Goal: Task Accomplishment & Management: Manage account settings

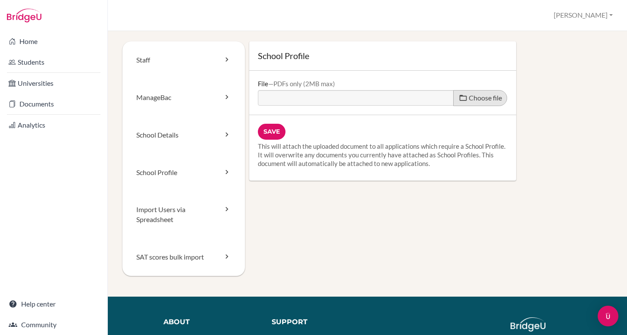
click at [467, 93] on label "Choose file" at bounding box center [480, 98] width 54 height 16
click at [390, 93] on input "Choose file" at bounding box center [324, 95] width 132 height 10
type input "C:\fakepath\[PERSON_NAME] School-Profile-2025-26.pdf.pdf.pdf"
type input "[PERSON_NAME] School-Profile-2025-26.pdf.pdf.pdf"
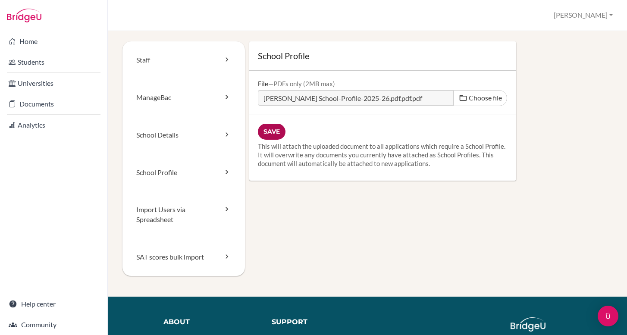
click at [272, 133] on input "Save" at bounding box center [272, 132] width 28 height 16
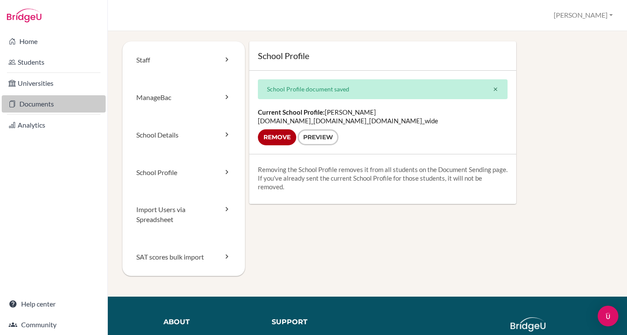
click at [33, 110] on link "Documents" at bounding box center [54, 103] width 104 height 17
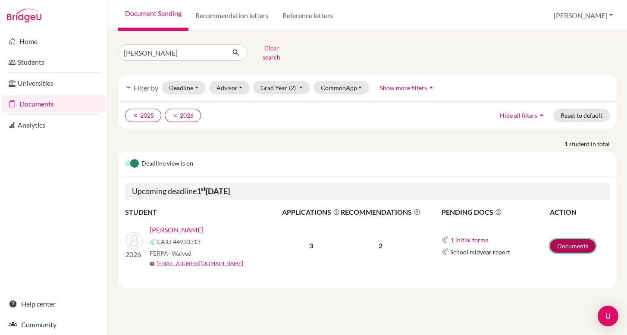
click at [574, 243] on link "Documents" at bounding box center [573, 245] width 46 height 13
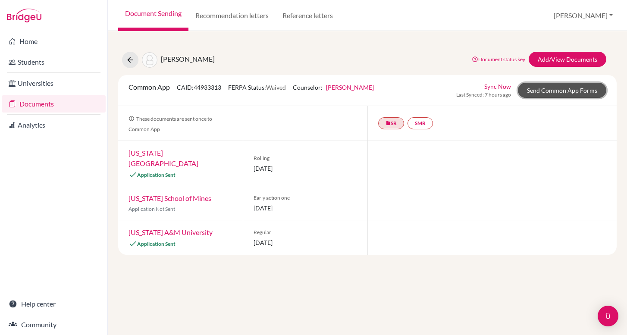
click at [573, 95] on link "Send Common App Forms" at bounding box center [562, 90] width 88 height 15
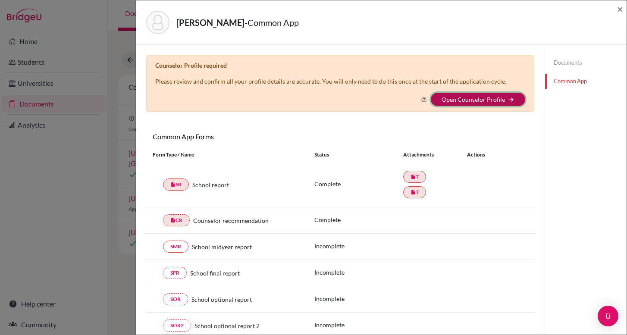
click at [455, 106] on button "Open Counselor Profile arrow_forward" at bounding box center [478, 99] width 94 height 13
click at [456, 102] on link "Open Counselor Profile" at bounding box center [473, 99] width 63 height 7
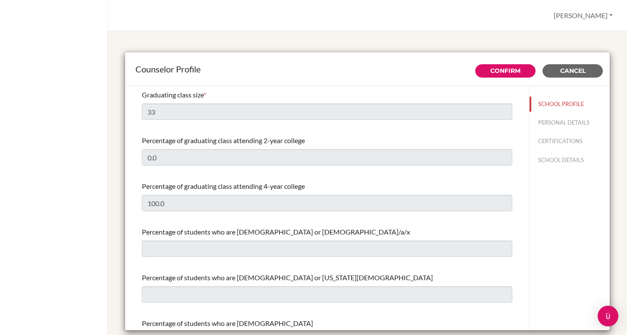
select select "0"
select select "349752"
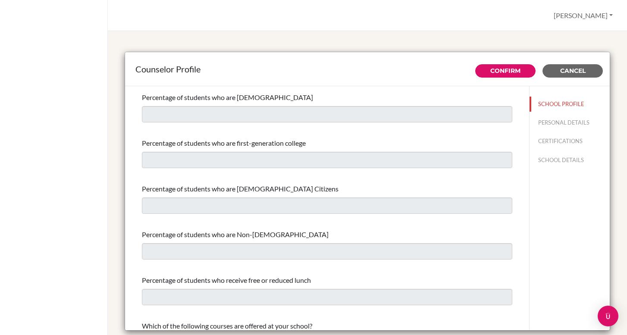
scroll to position [382, 0]
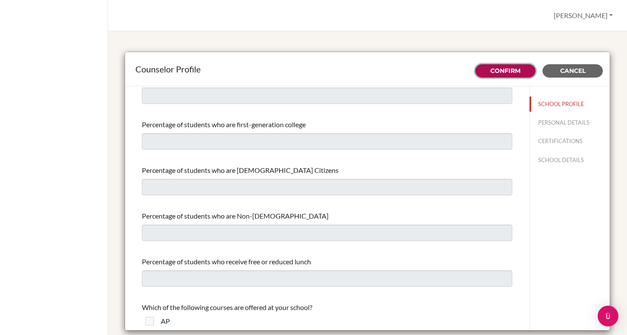
click at [513, 72] on link "Confirm" at bounding box center [506, 71] width 30 height 8
click at [518, 69] on link "Confirm" at bounding box center [506, 71] width 30 height 8
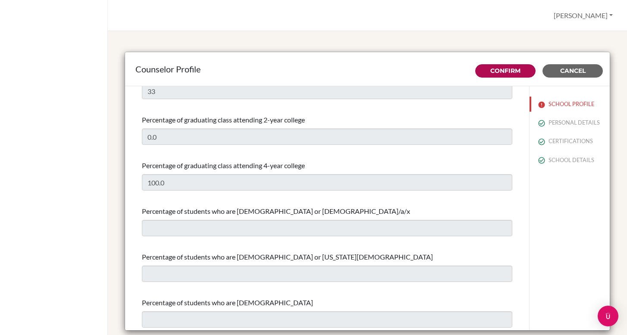
scroll to position [0, 0]
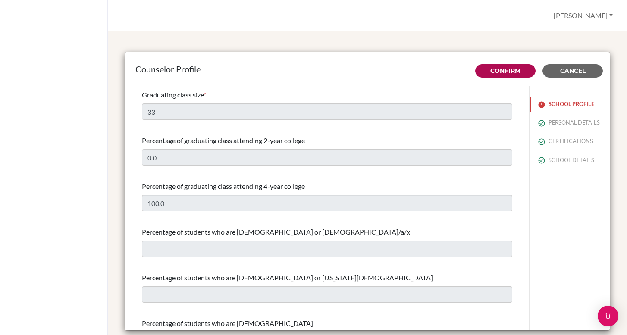
click at [554, 105] on button "SCHOOL PROFILE" at bounding box center [570, 104] width 80 height 15
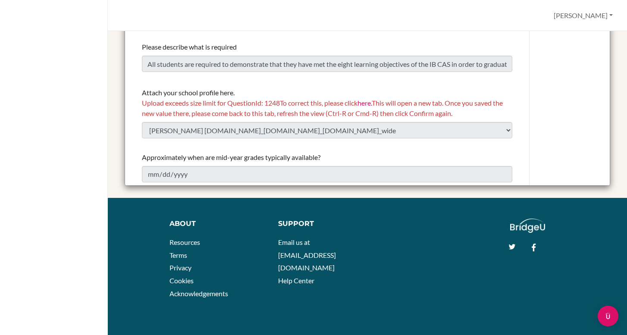
scroll to position [151, 0]
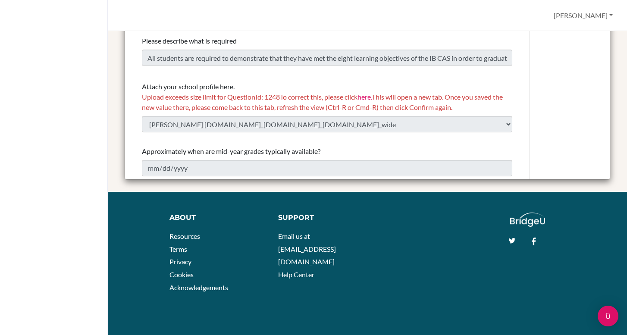
click at [478, 19] on div "Sarah Profile Log out Your browser is not supported by BridgeU. Please use Inte…" at bounding box center [367, 15] width 519 height 31
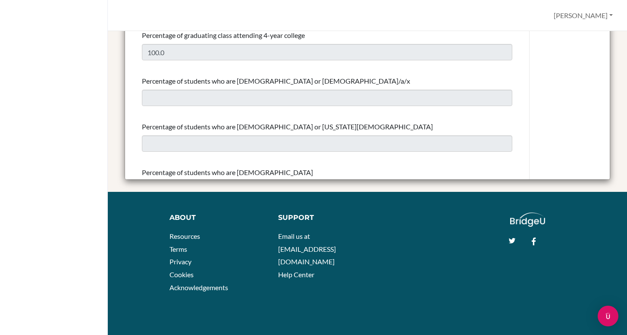
scroll to position [0, 0]
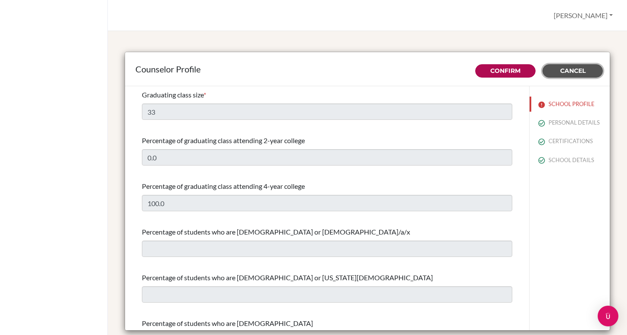
click at [565, 74] on span "Cancel" at bounding box center [572, 71] width 25 height 8
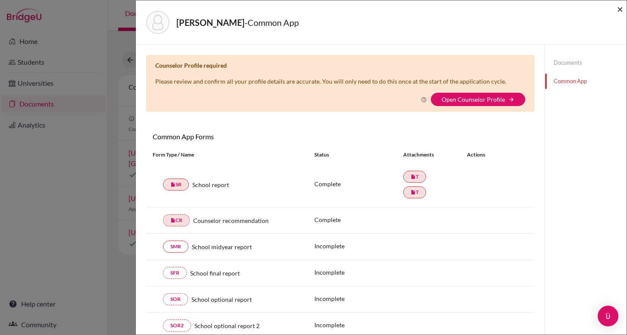
click at [621, 9] on span "×" at bounding box center [620, 9] width 6 height 13
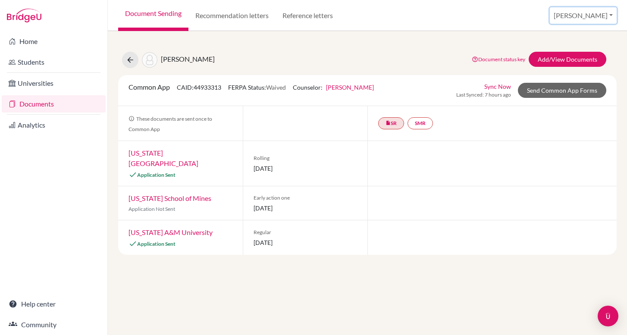
click at [610, 16] on button "[PERSON_NAME]" at bounding box center [583, 15] width 67 height 16
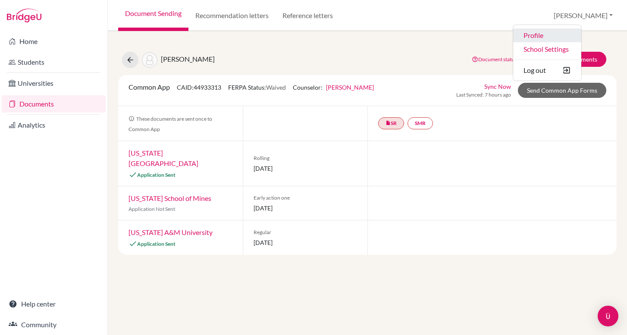
click at [575, 39] on link "Profile" at bounding box center [547, 35] width 68 height 14
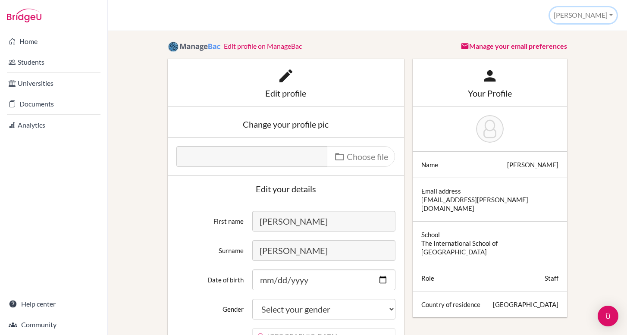
click at [594, 14] on button "[PERSON_NAME]" at bounding box center [583, 15] width 67 height 16
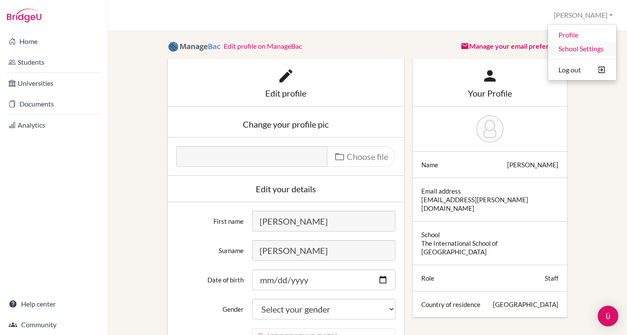
click at [576, 51] on link "School Settings" at bounding box center [582, 49] width 68 height 14
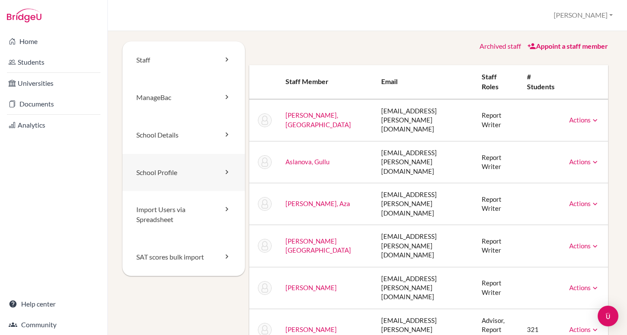
click at [190, 178] on link "School Profile" at bounding box center [184, 173] width 123 height 38
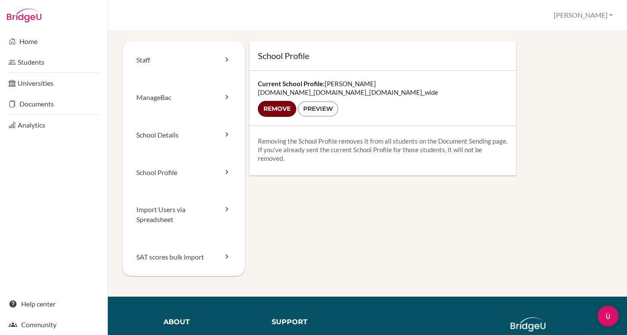
click at [281, 110] on input "Remove" at bounding box center [277, 109] width 38 height 16
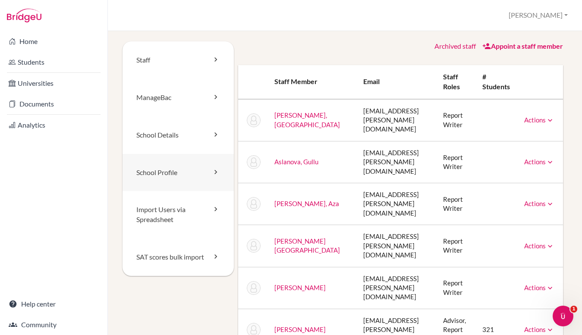
click at [195, 173] on link "School Profile" at bounding box center [178, 173] width 111 height 38
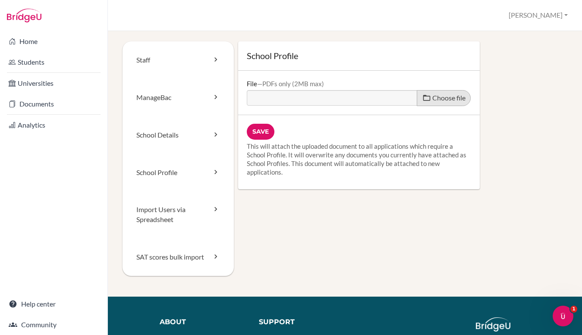
click at [440, 101] on span "Choose file" at bounding box center [448, 98] width 33 height 8
click at [379, 100] on input "Choose file" at bounding box center [313, 95] width 132 height 10
type input "C:\fakepath\TISA-Academic-School-Profile-2025-26.pdf.pdf.pdf.pdf"
type input "TISA-Academic-School-Profile-2025-26.pdf.pdf.pdf.pdf"
click at [441, 99] on span "Choose file" at bounding box center [448, 98] width 33 height 8
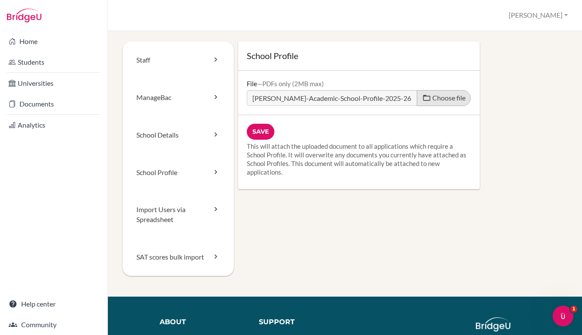
click at [379, 99] on input "Choose file" at bounding box center [313, 95] width 132 height 10
click at [431, 100] on label "Choose file" at bounding box center [444, 98] width 54 height 16
click at [379, 100] on input "Choose file" at bounding box center [313, 95] width 132 height 10
type input "C:\fakepath\TISA-Academic-School-Profile-2025-26.pdf.pdf.pdf.pdf"
type input "TISA-Academic-School-Profile-2025-26.pdf.pdf.pdf.pdf"
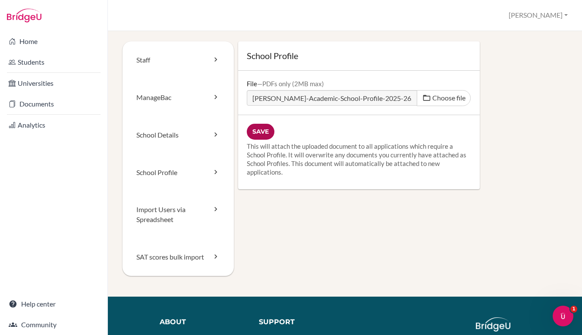
click at [262, 132] on input "Save" at bounding box center [261, 132] width 28 height 16
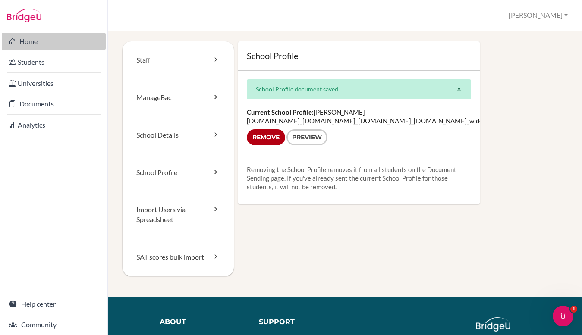
click at [31, 40] on link "Home" at bounding box center [54, 41] width 104 height 17
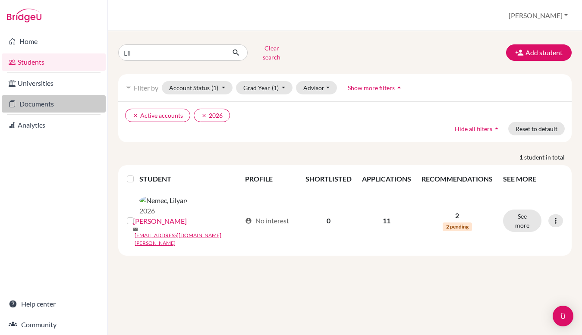
click at [48, 107] on link "Documents" at bounding box center [54, 103] width 104 height 17
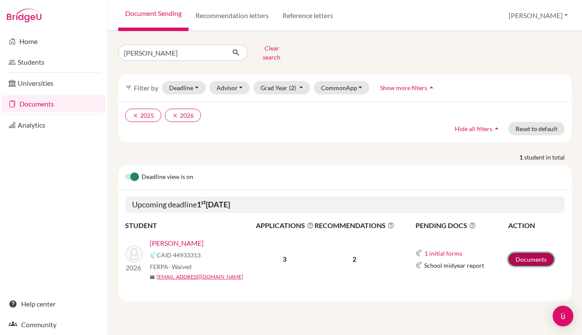
click at [533, 253] on link "Documents" at bounding box center [531, 259] width 46 height 13
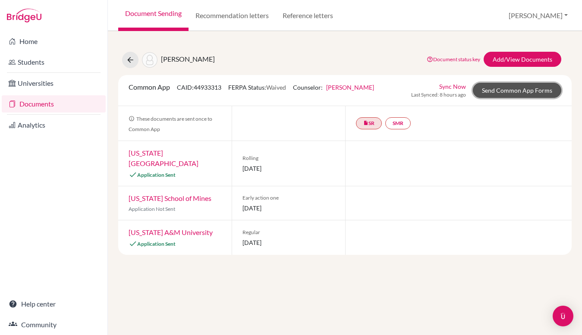
click at [502, 90] on link "Send Common App Forms" at bounding box center [517, 90] width 88 height 15
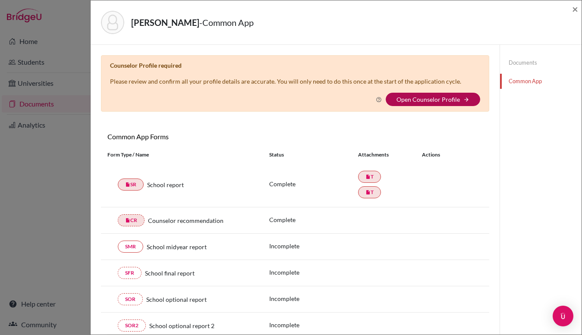
click at [410, 101] on link "Open Counselor Profile" at bounding box center [427, 99] width 63 height 7
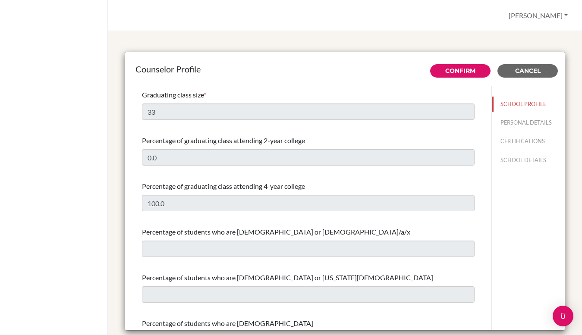
select select "0"
select select "349753"
click at [451, 68] on link "Confirm" at bounding box center [460, 71] width 30 height 8
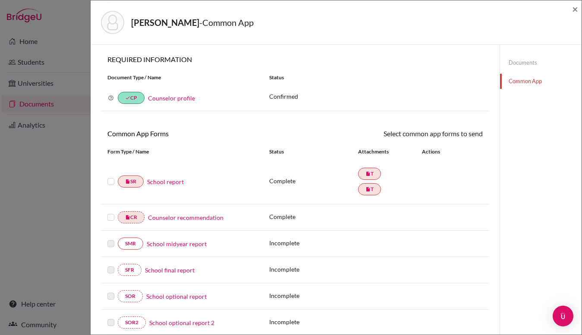
click at [109, 176] on label at bounding box center [110, 176] width 7 height 0
click at [0, 0] on input "checkbox" at bounding box center [0, 0] width 0 height 0
click at [110, 213] on label at bounding box center [110, 213] width 7 height 0
click at [0, 0] on input "checkbox" at bounding box center [0, 0] width 0 height 0
click at [371, 173] on link "insert_drive_file T" at bounding box center [369, 175] width 23 height 12
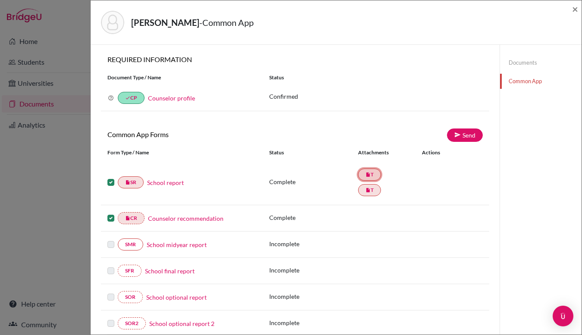
click at [371, 174] on link "insert_drive_file T" at bounding box center [369, 175] width 23 height 12
click at [522, 61] on link "Documents" at bounding box center [541, 62] width 82 height 15
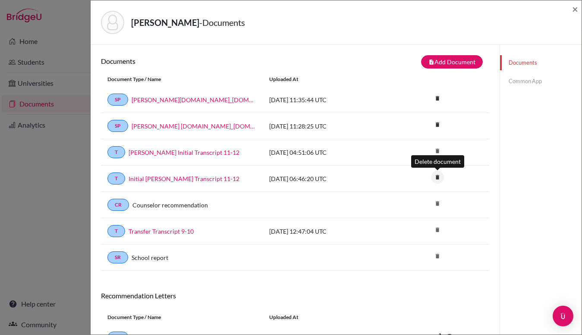
click at [439, 177] on icon "delete" at bounding box center [437, 177] width 13 height 13
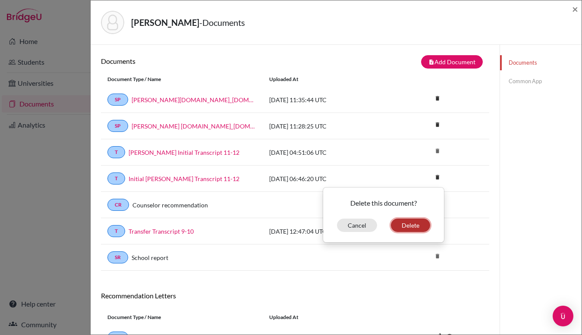
click at [415, 226] on button "Delete" at bounding box center [410, 225] width 39 height 13
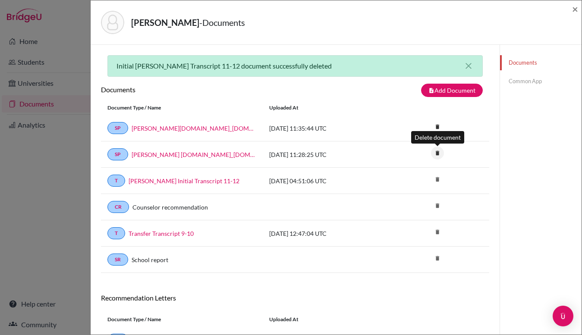
click at [437, 153] on icon "delete" at bounding box center [437, 153] width 13 height 13
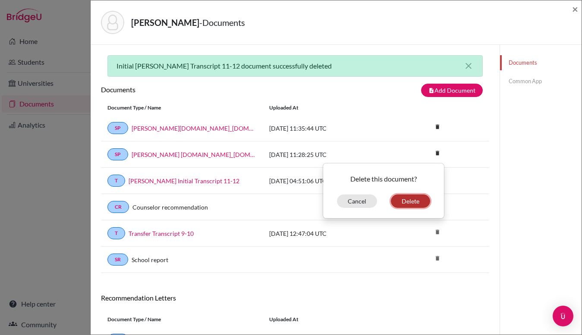
click at [419, 201] on button "Delete" at bounding box center [410, 201] width 39 height 13
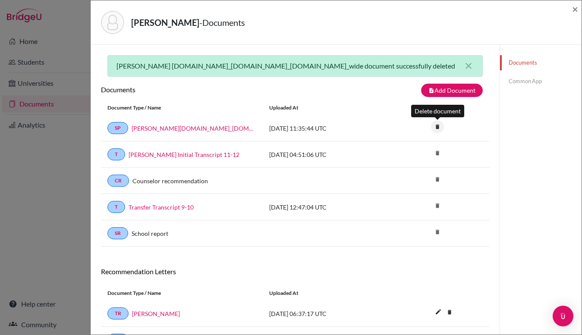
click at [438, 128] on icon "delete" at bounding box center [437, 126] width 13 height 13
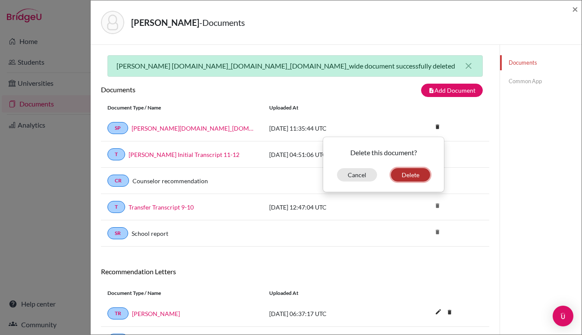
click at [414, 174] on button "Delete" at bounding box center [410, 174] width 39 height 13
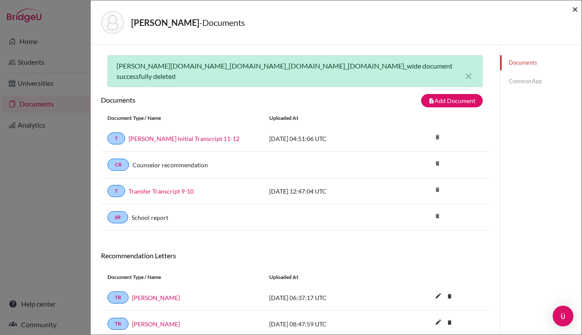
click at [574, 9] on span "×" at bounding box center [575, 9] width 6 height 13
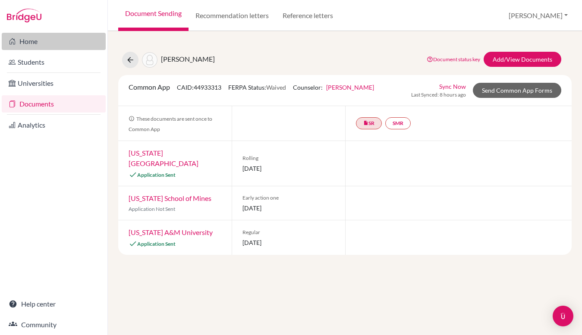
click at [25, 45] on link "Home" at bounding box center [54, 41] width 104 height 17
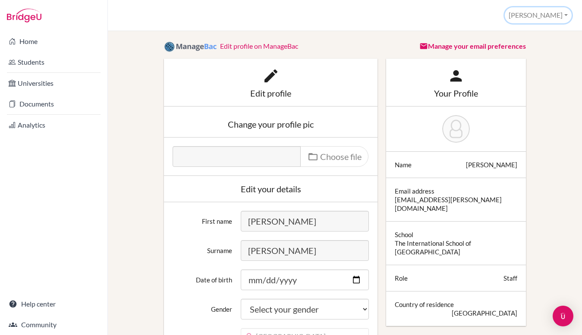
click at [553, 14] on button "[PERSON_NAME]" at bounding box center [538, 15] width 67 height 16
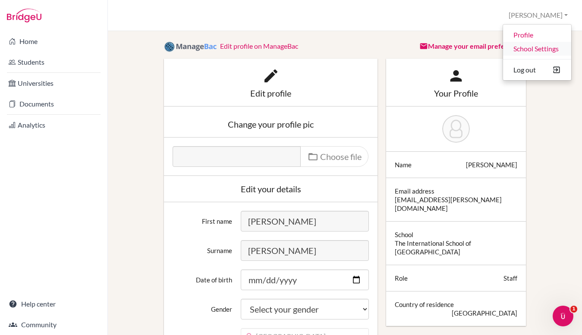
click at [541, 53] on link "School Settings" at bounding box center [537, 49] width 68 height 14
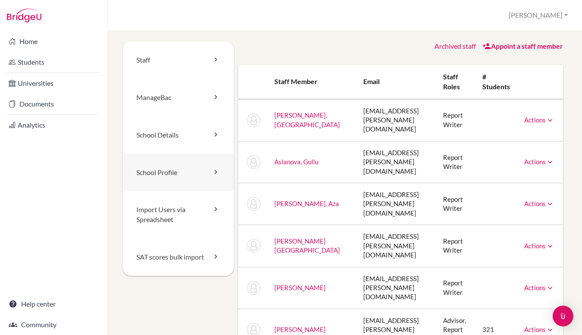
click at [195, 176] on link "School Profile" at bounding box center [178, 173] width 111 height 38
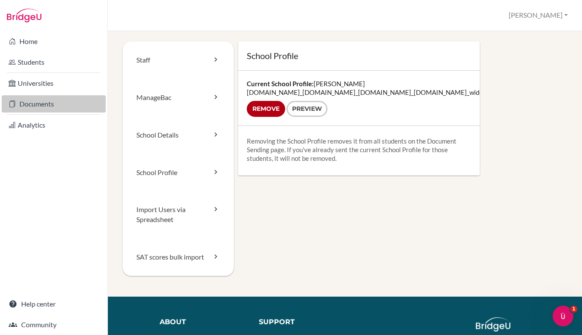
click at [31, 106] on link "Documents" at bounding box center [54, 103] width 104 height 17
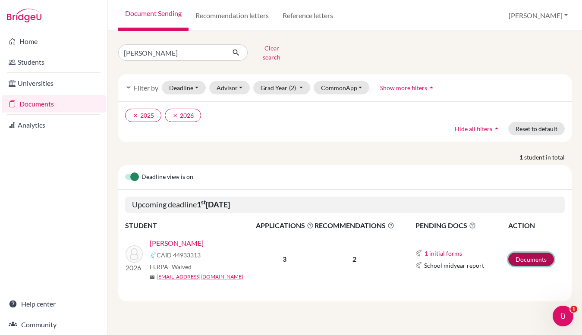
click at [530, 255] on link "Documents" at bounding box center [531, 259] width 46 height 13
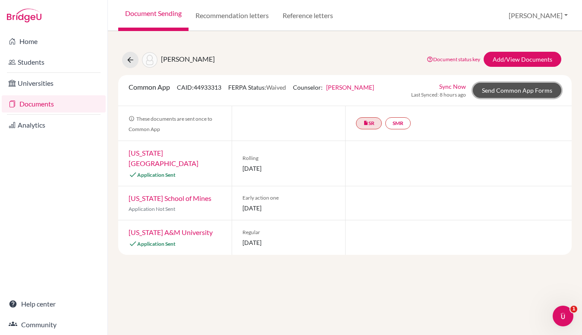
click at [513, 90] on link "Send Common App Forms" at bounding box center [517, 90] width 88 height 15
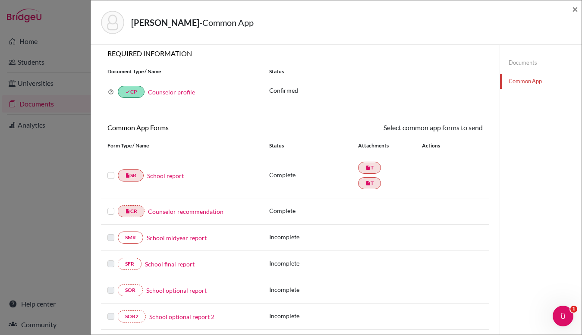
scroll to position [3, 0]
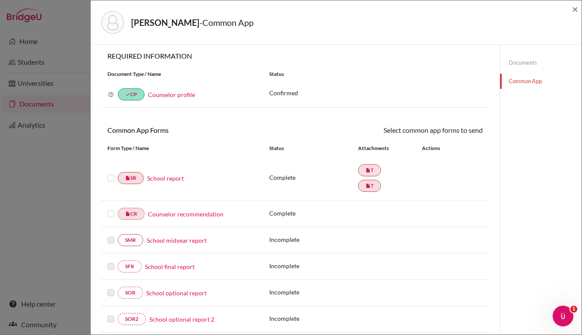
click at [523, 63] on link "Documents" at bounding box center [541, 62] width 82 height 15
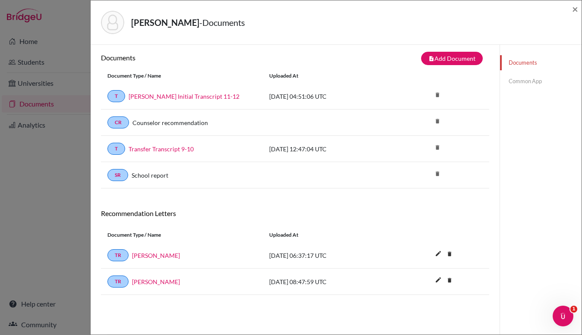
click at [524, 78] on link "Common App" at bounding box center [541, 81] width 82 height 15
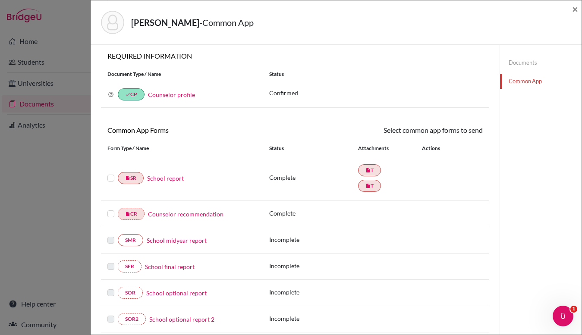
click at [113, 173] on label at bounding box center [110, 173] width 7 height 0
click at [0, 0] on input "checkbox" at bounding box center [0, 0] width 0 height 0
click at [110, 210] on label at bounding box center [110, 210] width 7 height 0
click at [0, 0] on input "checkbox" at bounding box center [0, 0] width 0 height 0
click at [467, 131] on link "Send" at bounding box center [465, 131] width 36 height 13
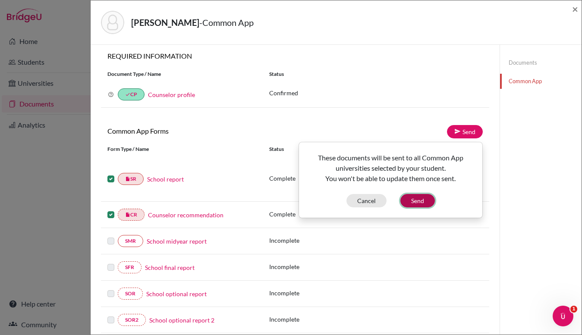
click at [424, 202] on button "Send" at bounding box center [417, 200] width 35 height 13
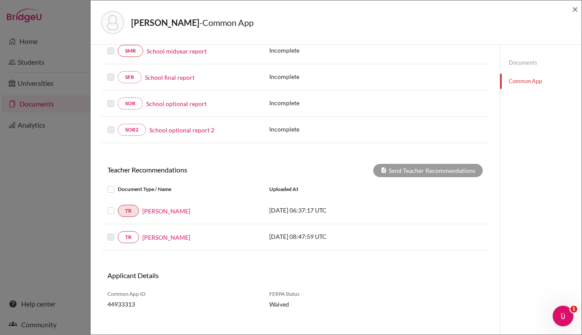
scroll to position [201, 0]
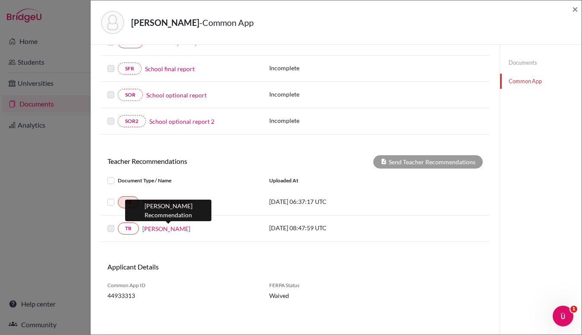
click at [155, 231] on link "[PERSON_NAME]" at bounding box center [166, 228] width 48 height 9
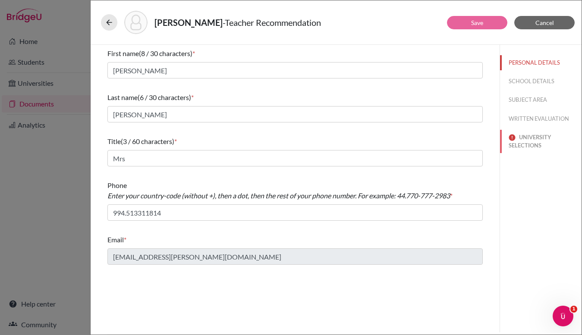
click at [537, 142] on button "UNIVERSITY SELECTIONS" at bounding box center [541, 141] width 82 height 23
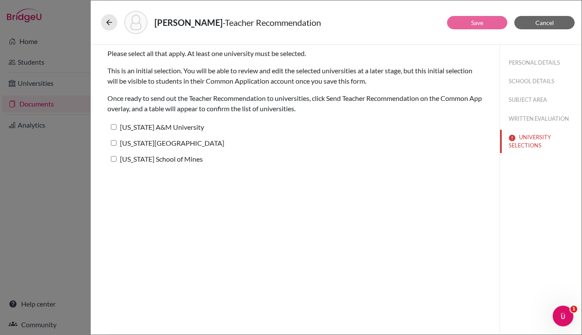
click at [117, 124] on label "[US_STATE] A&M University" at bounding box center [155, 127] width 97 height 13
click at [116, 124] on input "[US_STATE] A&M University" at bounding box center [114, 127] width 6 height 6
checkbox input "true"
click at [116, 142] on input "[US_STATE][GEOGRAPHIC_DATA]" at bounding box center [114, 143] width 6 height 6
checkbox input "true"
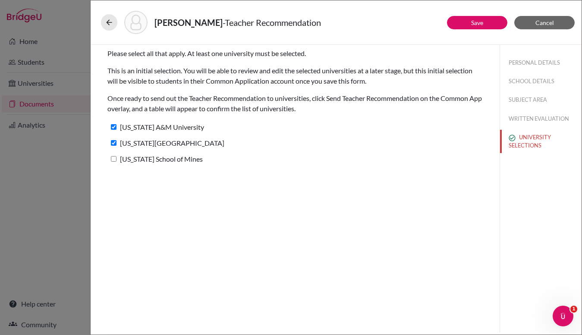
click at [117, 159] on label "[US_STATE] School of Mines" at bounding box center [154, 159] width 95 height 13
click at [116, 159] on input "[US_STATE] School of Mines" at bounding box center [114, 159] width 6 height 6
checkbox input "true"
click at [478, 24] on link "Save" at bounding box center [477, 22] width 12 height 7
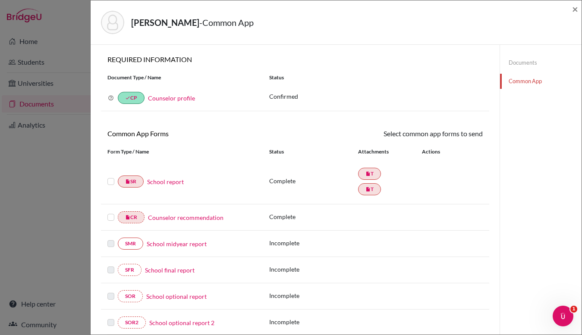
click at [525, 63] on link "Documents" at bounding box center [541, 62] width 82 height 15
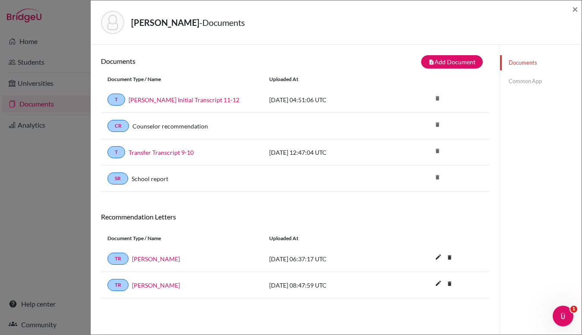
click at [526, 85] on link "Common App" at bounding box center [541, 81] width 82 height 15
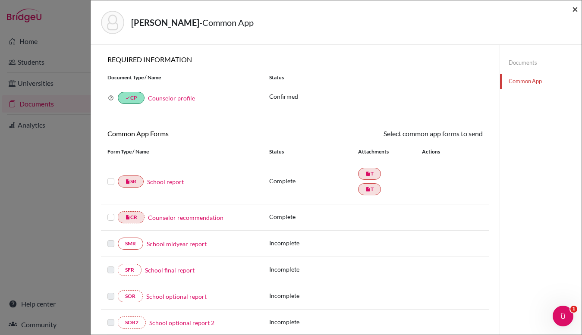
click at [576, 11] on span "×" at bounding box center [575, 9] width 6 height 13
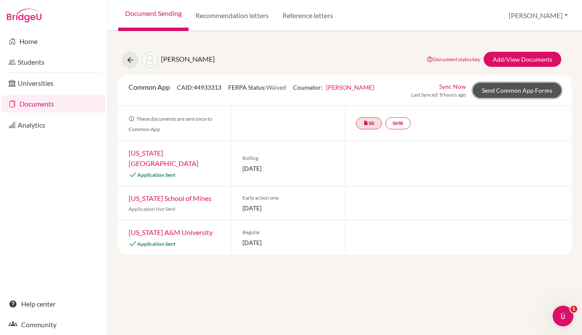
click at [503, 93] on link "Send Common App Forms" at bounding box center [517, 90] width 88 height 15
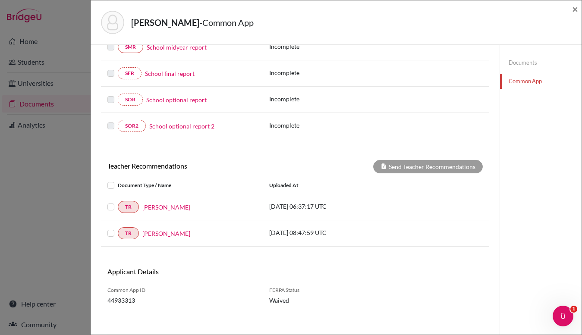
scroll to position [201, 0]
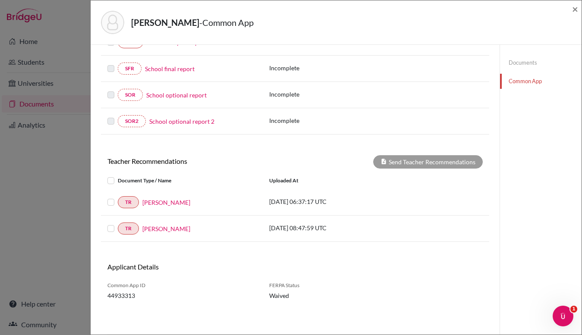
click at [118, 197] on label at bounding box center [118, 197] width 0 height 0
click at [0, 0] on input "checkbox" at bounding box center [0, 0] width 0 height 0
click at [118, 223] on label at bounding box center [118, 223] width 0 height 0
click at [0, 0] on input "checkbox" at bounding box center [0, 0] width 0 height 0
click at [415, 163] on button "Send Teacher Recommendations" at bounding box center [428, 161] width 110 height 13
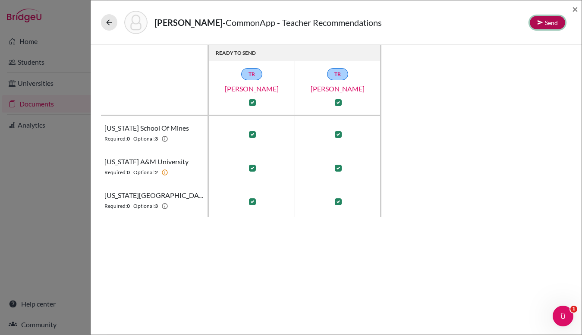
click at [548, 22] on button "Send" at bounding box center [547, 22] width 35 height 13
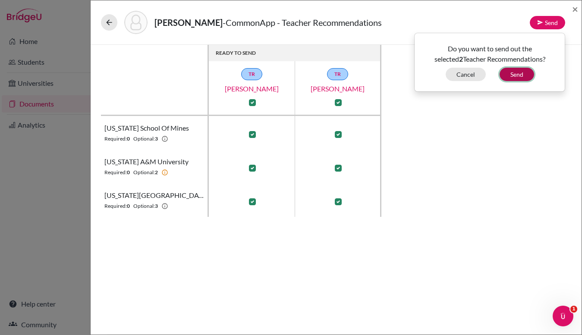
click at [513, 76] on button "Send" at bounding box center [517, 74] width 35 height 13
checkbox input "false"
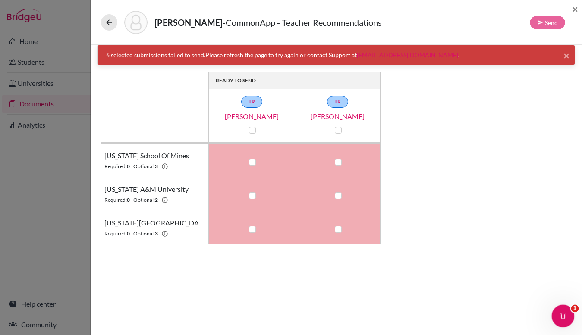
click at [561, 315] on icon "Open Intercom Messenger" at bounding box center [562, 315] width 14 height 14
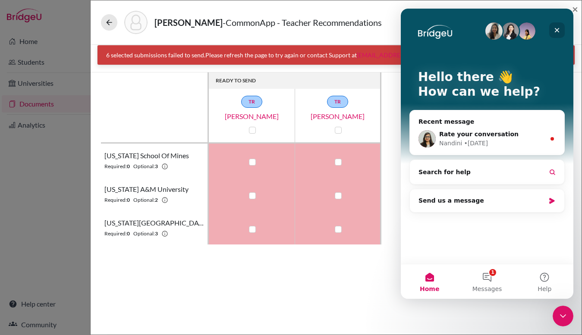
click at [557, 28] on icon "Close" at bounding box center [557, 30] width 7 height 7
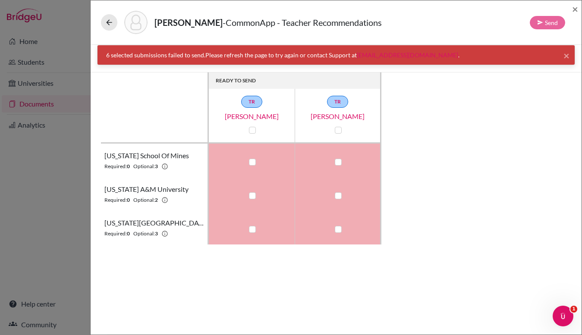
click at [461, 196] on div "READY TO SEND TR Nicola Scales TR Mariamma Mathew Colorado School of Mines Requ…" at bounding box center [336, 158] width 470 height 172
click at [569, 54] on span "×" at bounding box center [566, 55] width 6 height 13
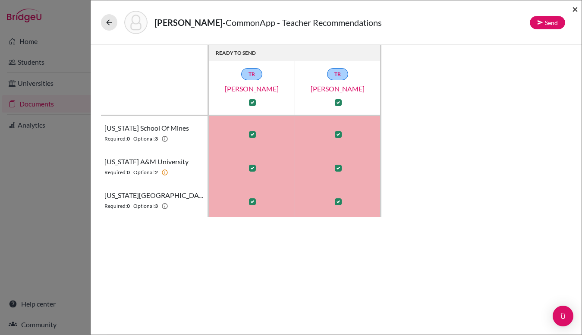
click at [574, 11] on span "×" at bounding box center [575, 9] width 6 height 13
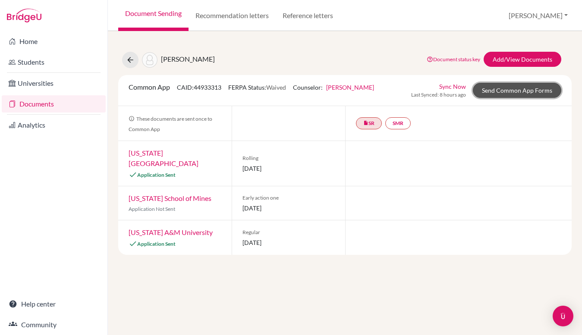
click at [510, 93] on link "Send Common App Forms" at bounding box center [517, 90] width 88 height 15
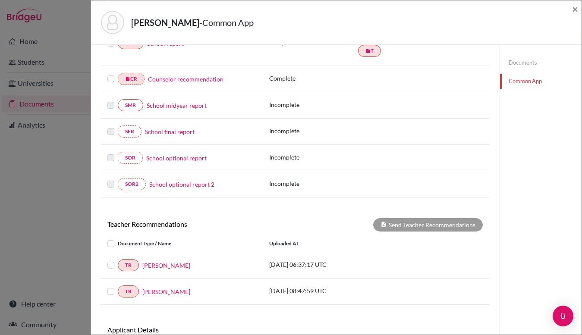
scroll to position [201, 0]
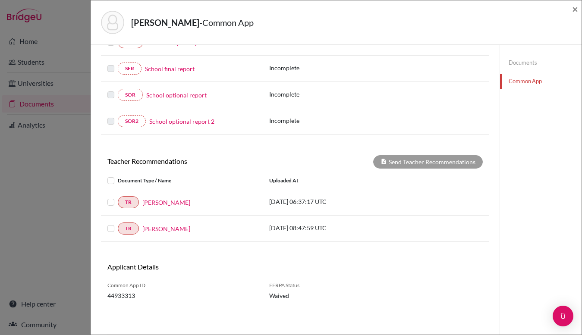
click at [118, 197] on label at bounding box center [118, 197] width 0 height 0
click at [0, 0] on input "checkbox" at bounding box center [0, 0] width 0 height 0
click at [118, 223] on label at bounding box center [118, 223] width 0 height 0
click at [0, 0] on input "checkbox" at bounding box center [0, 0] width 0 height 0
click at [409, 163] on button "Send Teacher Recommendations" at bounding box center [428, 161] width 110 height 13
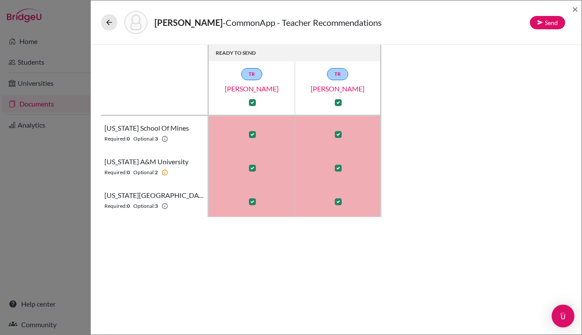
click at [565, 316] on img "Open Intercom Messenger" at bounding box center [562, 316] width 11 height 11
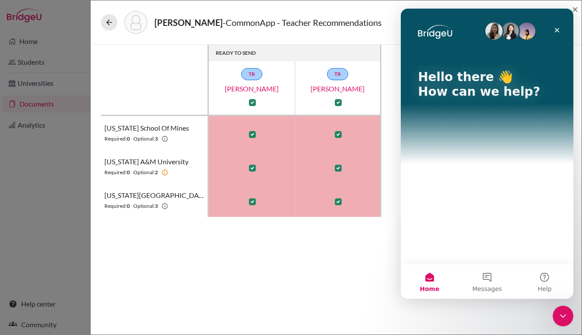
click at [492, 191] on div "Hello there 👋 How can we help?" at bounding box center [487, 136] width 173 height 255
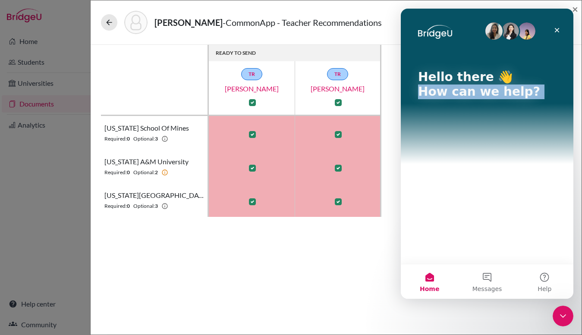
click at [492, 191] on div "Hello there 👋 How can we help?" at bounding box center [487, 136] width 173 height 255
click at [544, 281] on button "Help" at bounding box center [544, 281] width 57 height 35
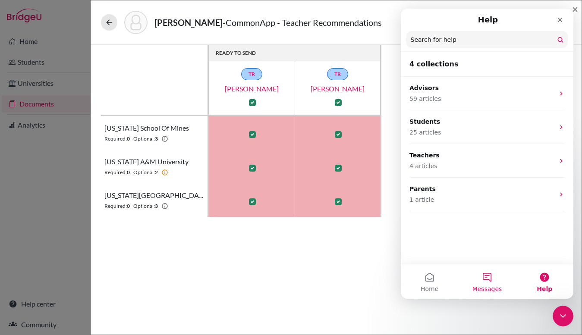
click at [486, 286] on span "Messages" at bounding box center [487, 289] width 30 height 6
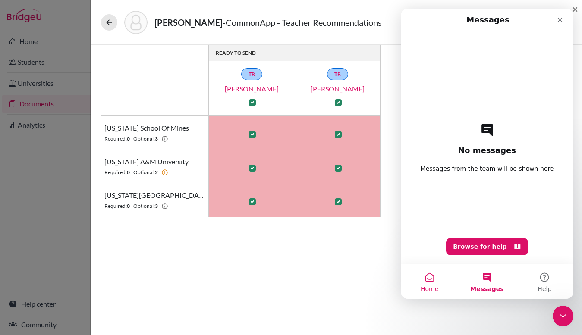
click at [436, 281] on button "Home" at bounding box center [429, 281] width 57 height 35
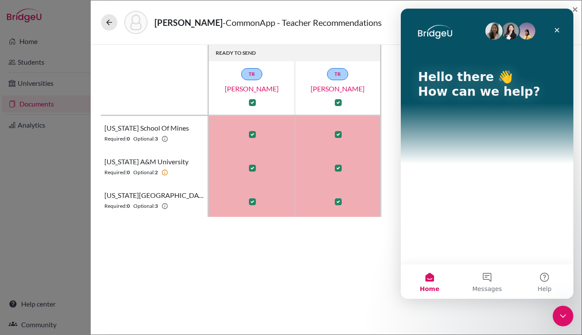
click at [470, 207] on div "Hello there 👋 How can we help?" at bounding box center [487, 136] width 173 height 255
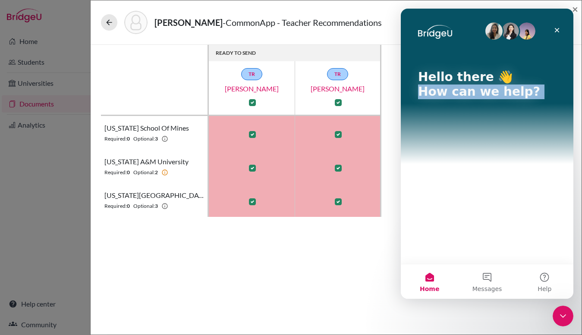
click at [470, 207] on div "Hello there 👋 How can we help?" at bounding box center [487, 136] width 173 height 255
click at [522, 36] on img "Intercom messenger" at bounding box center [526, 30] width 17 height 17
click at [510, 33] on img "Intercom messenger" at bounding box center [510, 30] width 17 height 17
click at [489, 33] on img "Intercom messenger" at bounding box center [493, 30] width 17 height 17
click at [557, 34] on div "Close" at bounding box center [557, 30] width 16 height 16
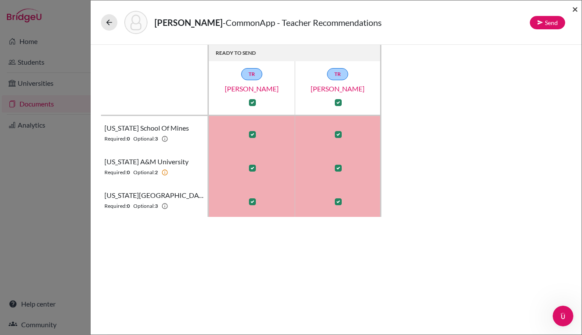
click at [575, 9] on span "×" at bounding box center [575, 9] width 6 height 13
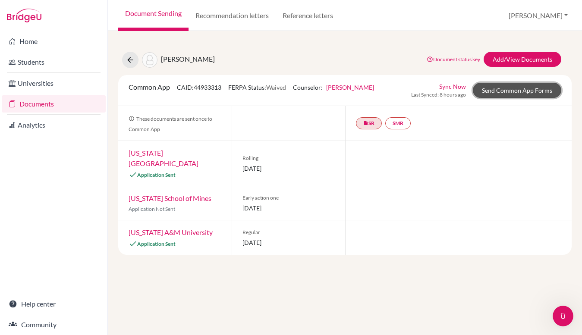
click at [498, 88] on link "Send Common App Forms" at bounding box center [517, 90] width 88 height 15
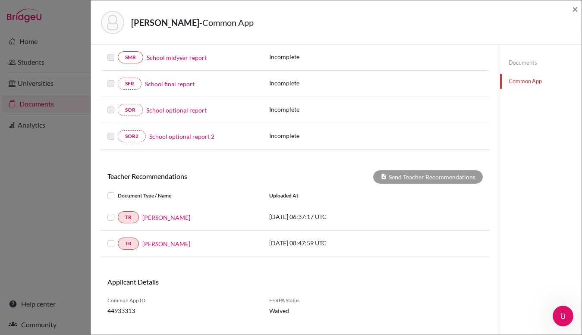
scroll to position [201, 0]
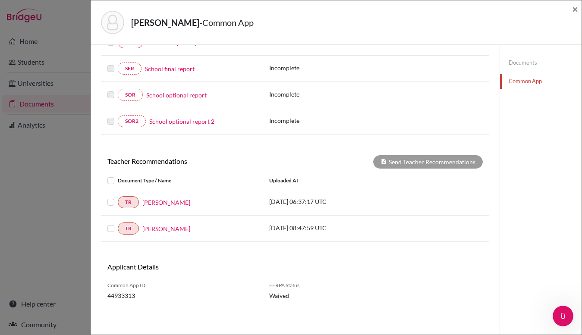
click at [118, 197] on label at bounding box center [118, 197] width 0 height 0
click at [0, 0] on input "checkbox" at bounding box center [0, 0] width 0 height 0
click at [118, 223] on label at bounding box center [118, 223] width 0 height 0
click at [0, 0] on input "checkbox" at bounding box center [0, 0] width 0 height 0
click at [424, 163] on button "Send Teacher Recommendations" at bounding box center [428, 161] width 110 height 13
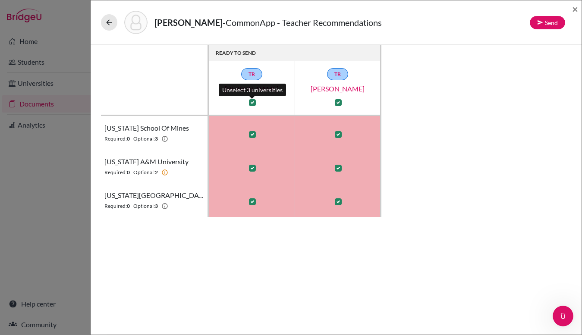
click at [252, 104] on label at bounding box center [252, 102] width 7 height 7
click at [252, 104] on input "checkbox" at bounding box center [250, 102] width 7 height 9
checkbox input "false"
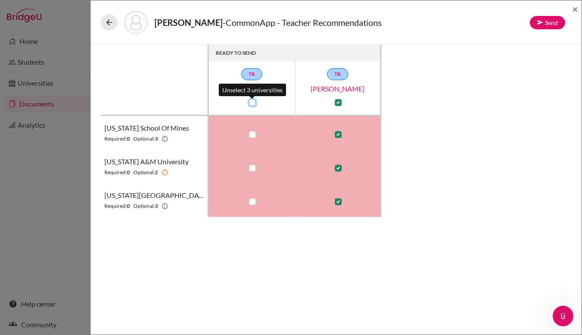
checkbox input "false"
click at [252, 104] on label at bounding box center [252, 102] width 7 height 7
click at [252, 104] on input "checkbox" at bounding box center [250, 102] width 7 height 9
checkbox input "true"
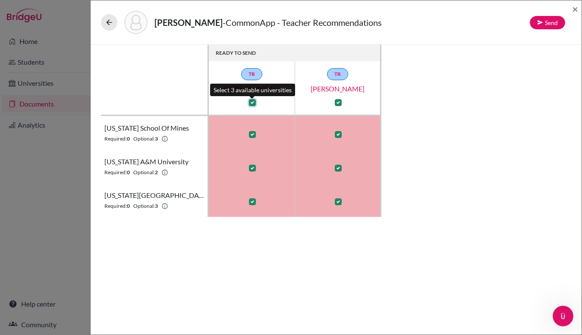
checkbox input "true"
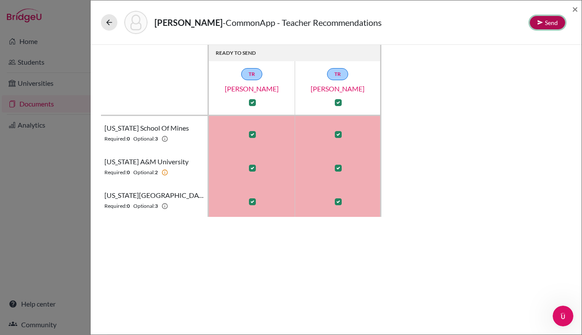
click at [548, 25] on button "Send" at bounding box center [547, 22] width 35 height 13
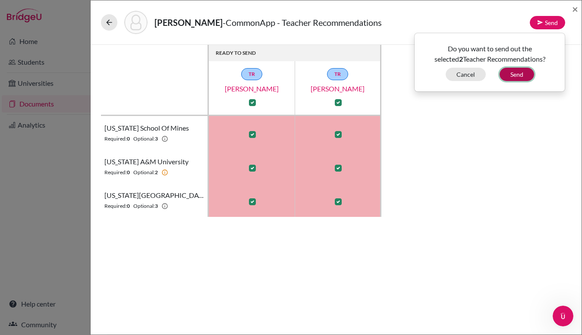
click at [517, 77] on button "Send" at bounding box center [517, 74] width 35 height 13
checkbox input "false"
